Goal: Find contact information: Find contact information

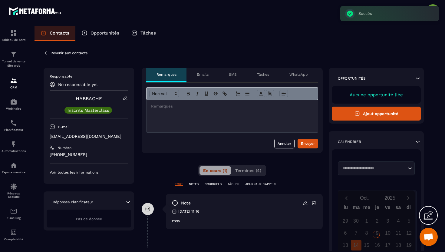
click at [87, 135] on p "[EMAIL_ADDRESS][DOMAIN_NAME]" at bounding box center [89, 136] width 78 height 6
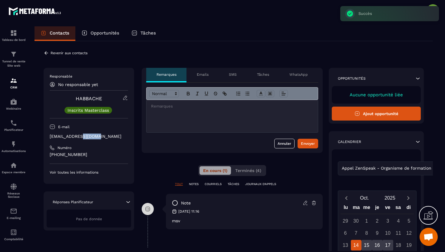
click at [87, 135] on p "[EMAIL_ADDRESS][DOMAIN_NAME]" at bounding box center [89, 136] width 78 height 6
copy div "[EMAIL_ADDRESS][DOMAIN_NAME]"
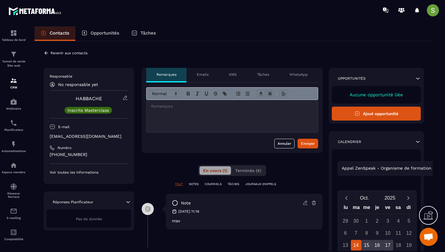
click at [45, 51] on icon at bounding box center [46, 52] width 5 height 5
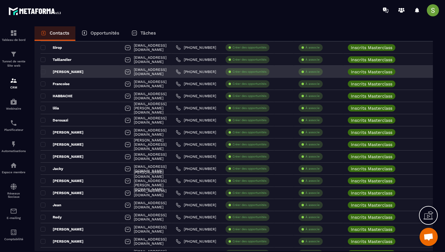
scroll to position [113, 0]
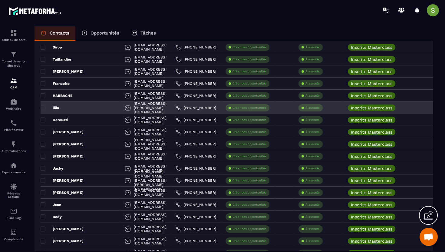
click at [77, 111] on div "lilia" at bounding box center [81, 108] width 80 height 12
